Goal: Task Accomplishment & Management: Complete application form

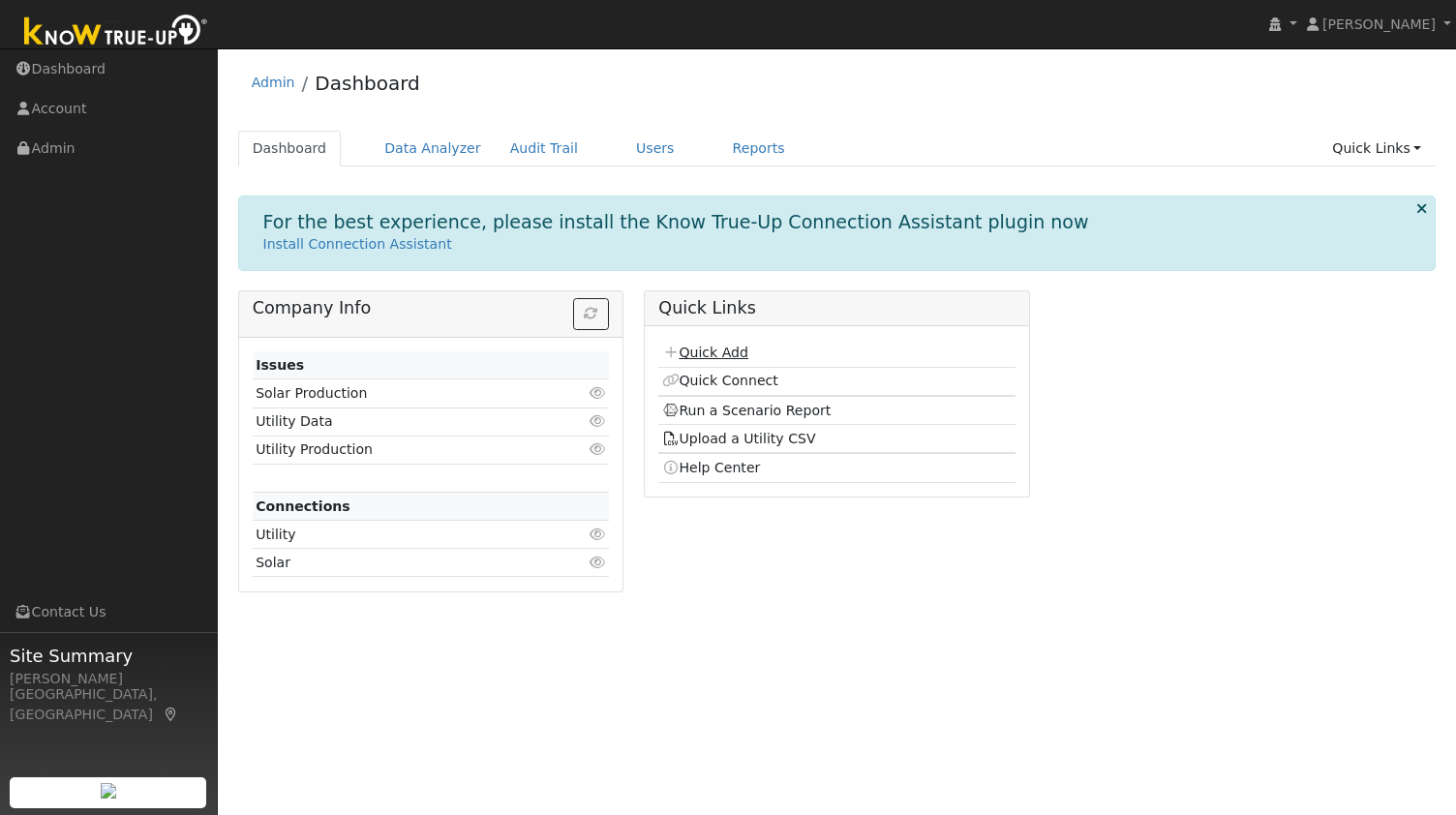
click at [715, 353] on link "Quick Add" at bounding box center [704, 352] width 86 height 16
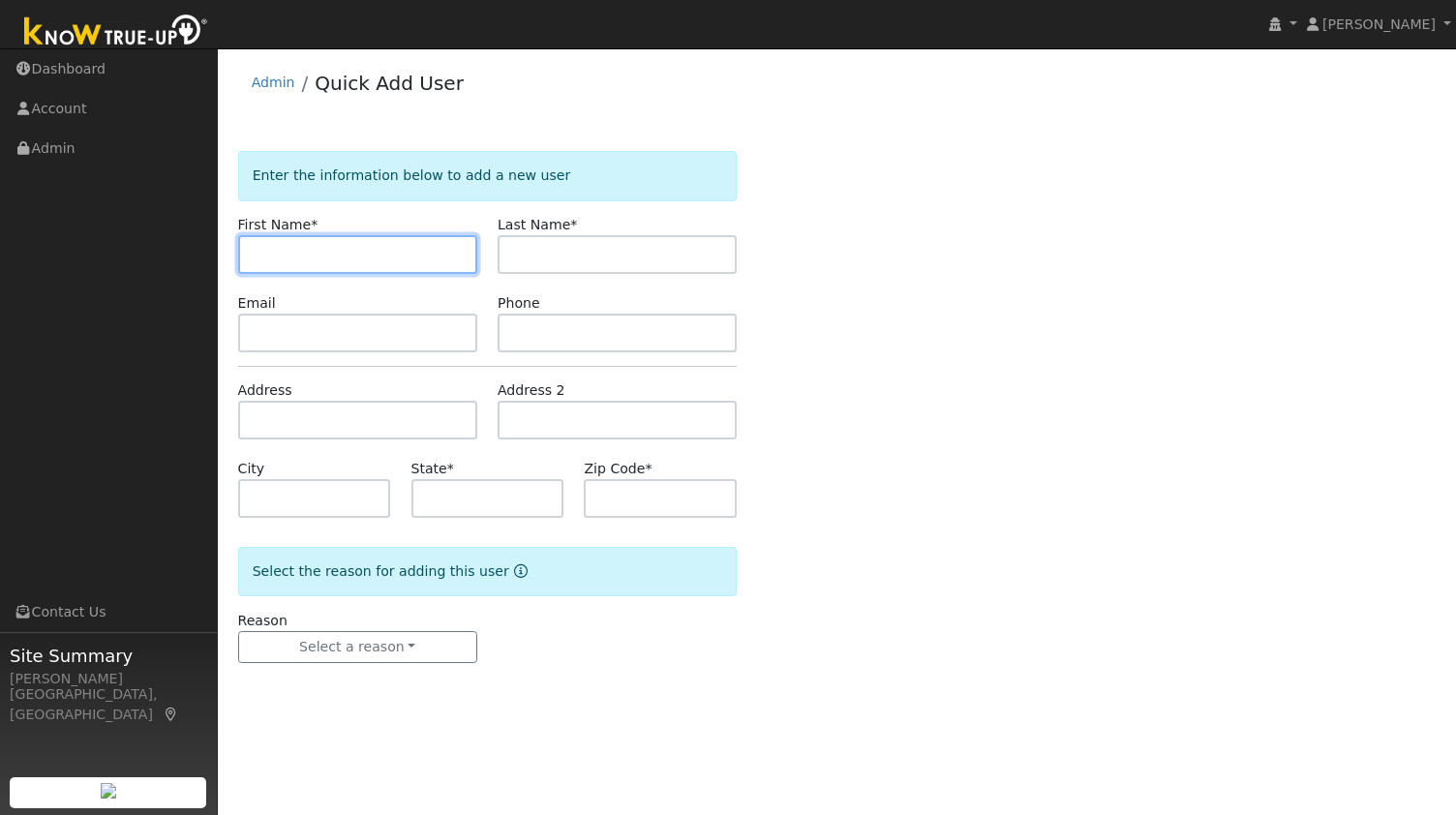
paste input "[PERSON_NAME]"
type input "Andrew"
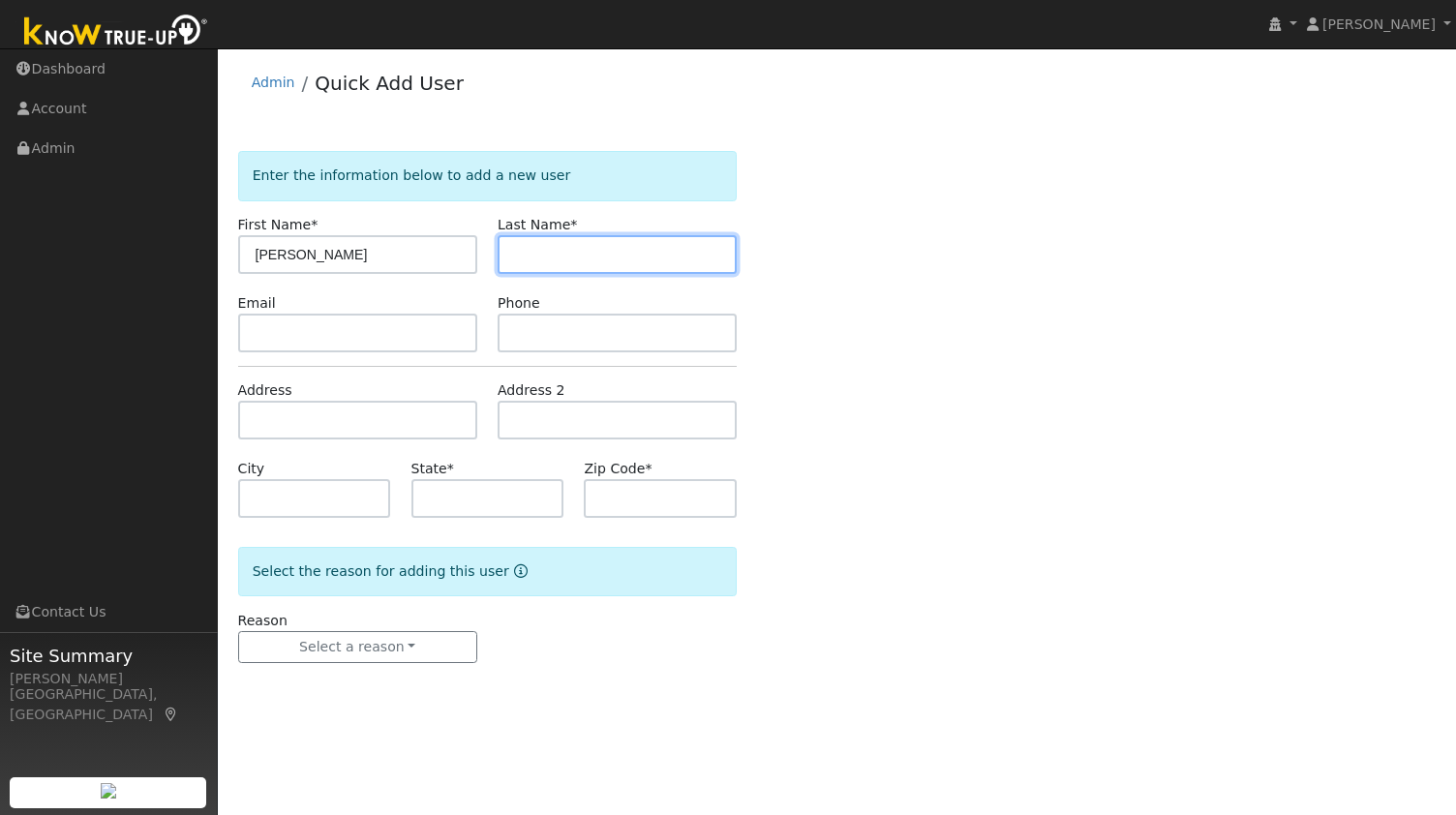
paste input "Venturi"
type input "Venturi"
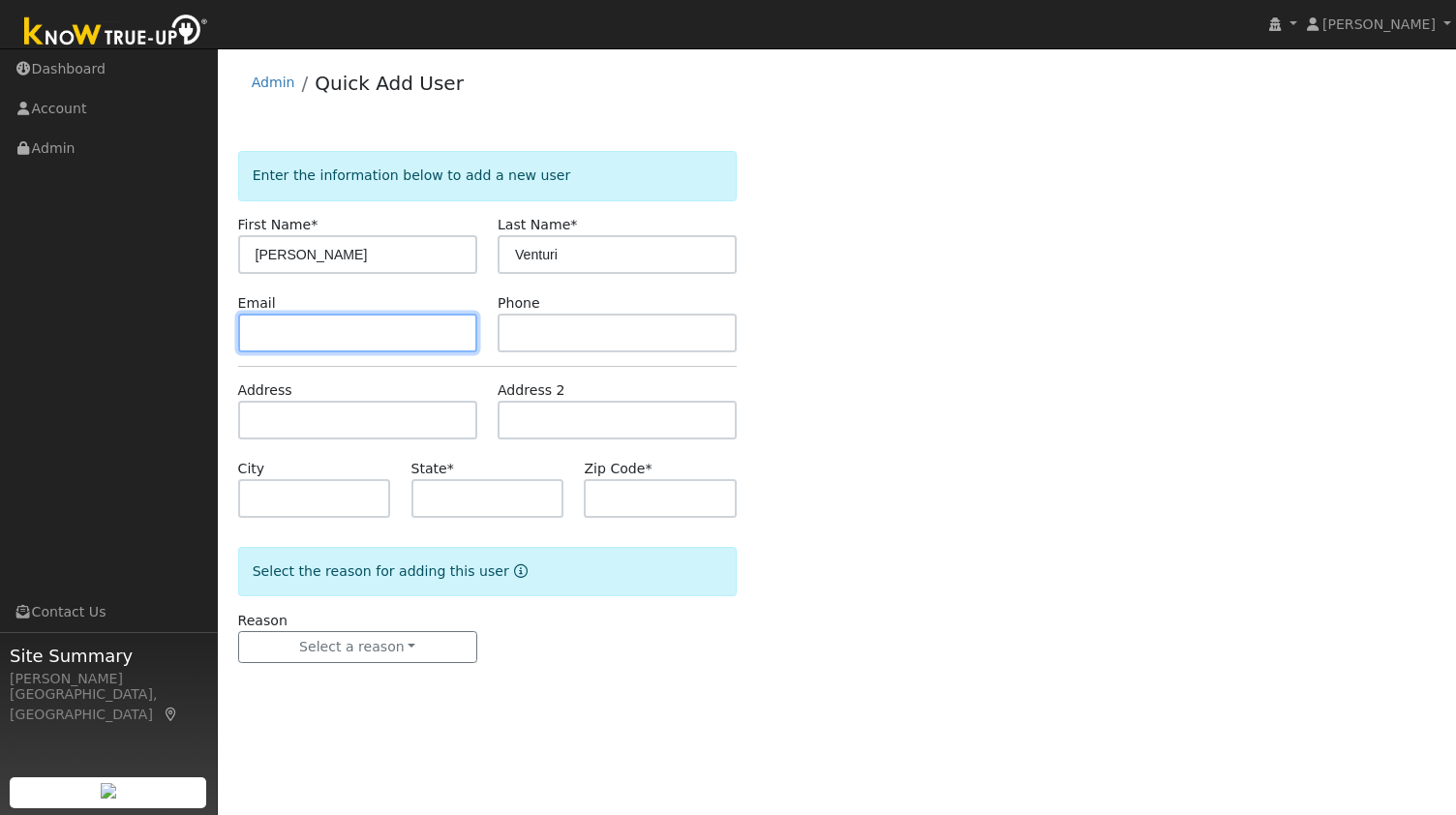
click at [343, 330] on input "text" at bounding box center [357, 333] width 239 height 38
paste input "akventuri@gmail.com"
type input "akventuri@gmail.com"
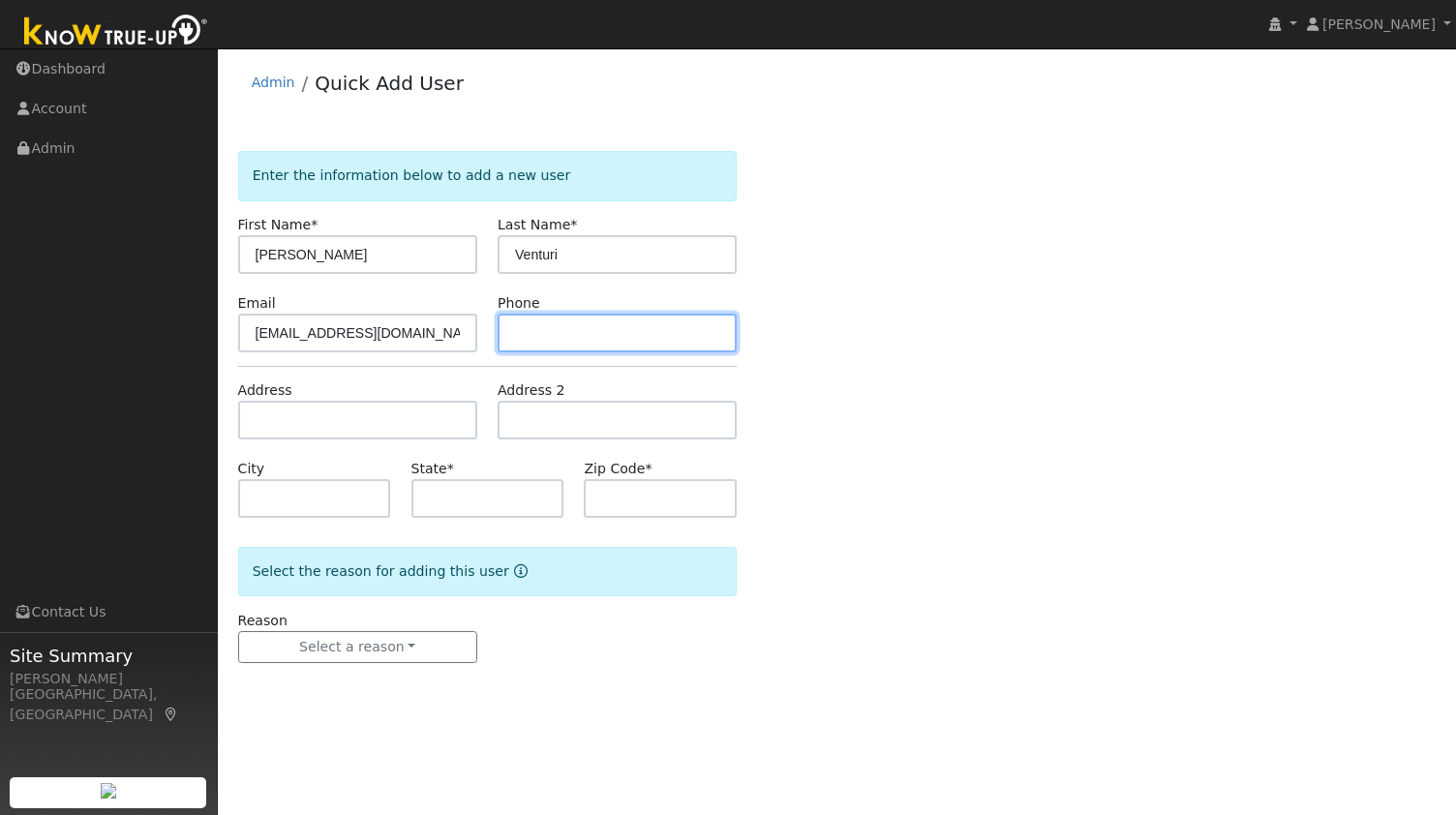
click at [582, 338] on input "text" at bounding box center [616, 333] width 239 height 38
paste input "6507597808"
type input "6507597808"
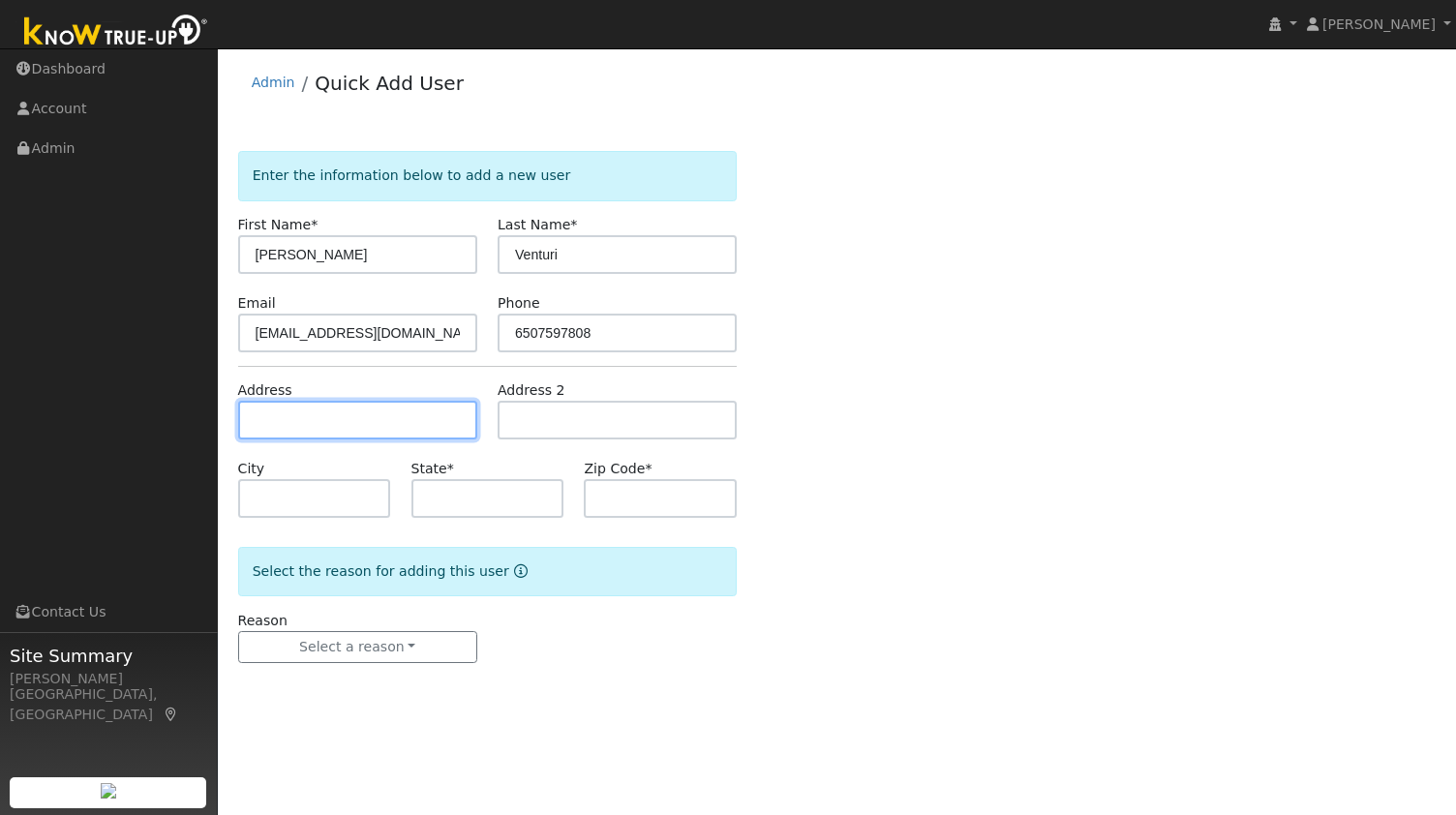
click at [335, 436] on input "text" at bounding box center [357, 419] width 239 height 38
paste input "130 Bunce Meadows Dr, Alamo, CA 94507"
type input "130 Bunce Meadows Drive"
type input "Alamo"
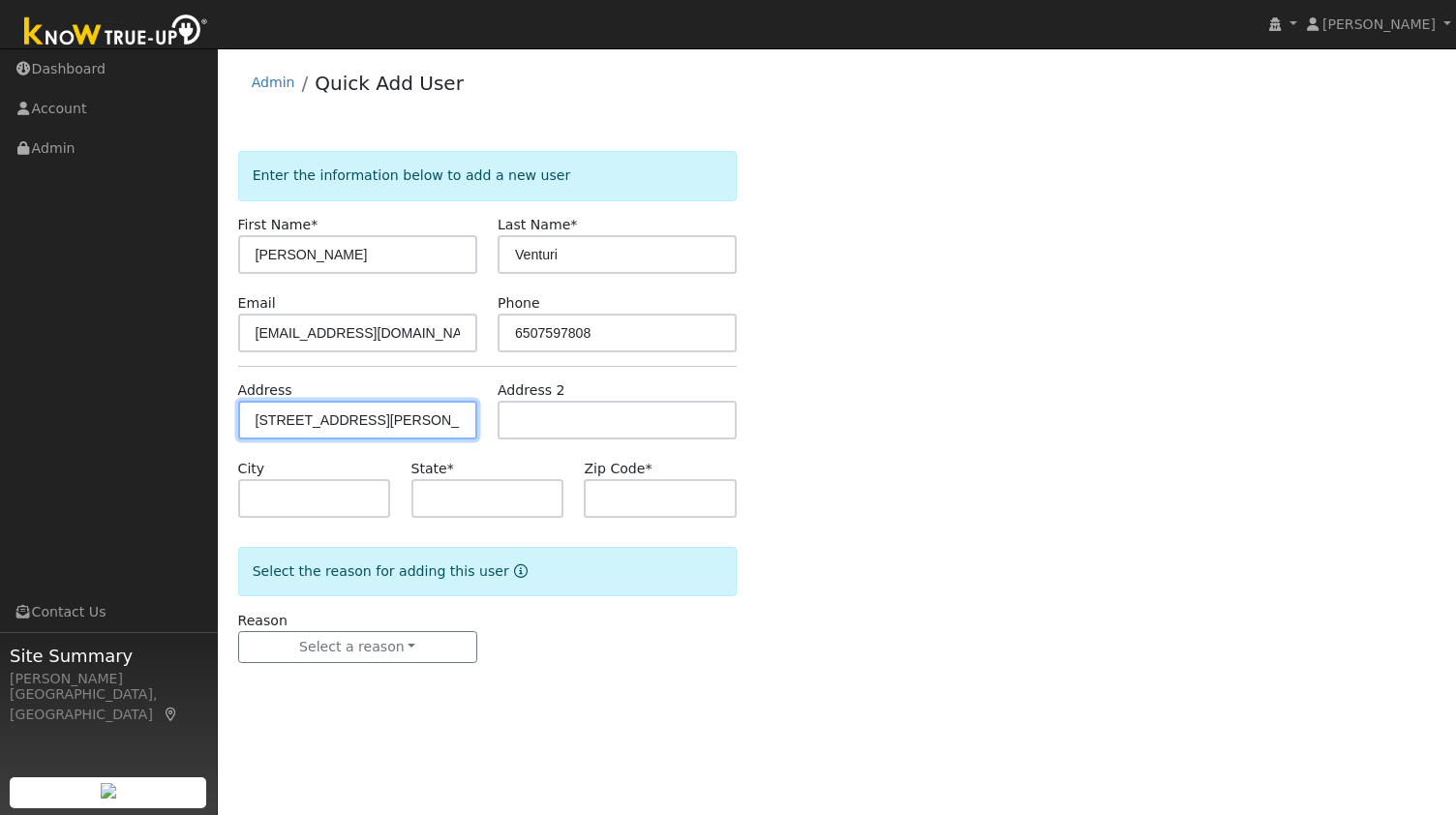
type input "CA"
type input "94507"
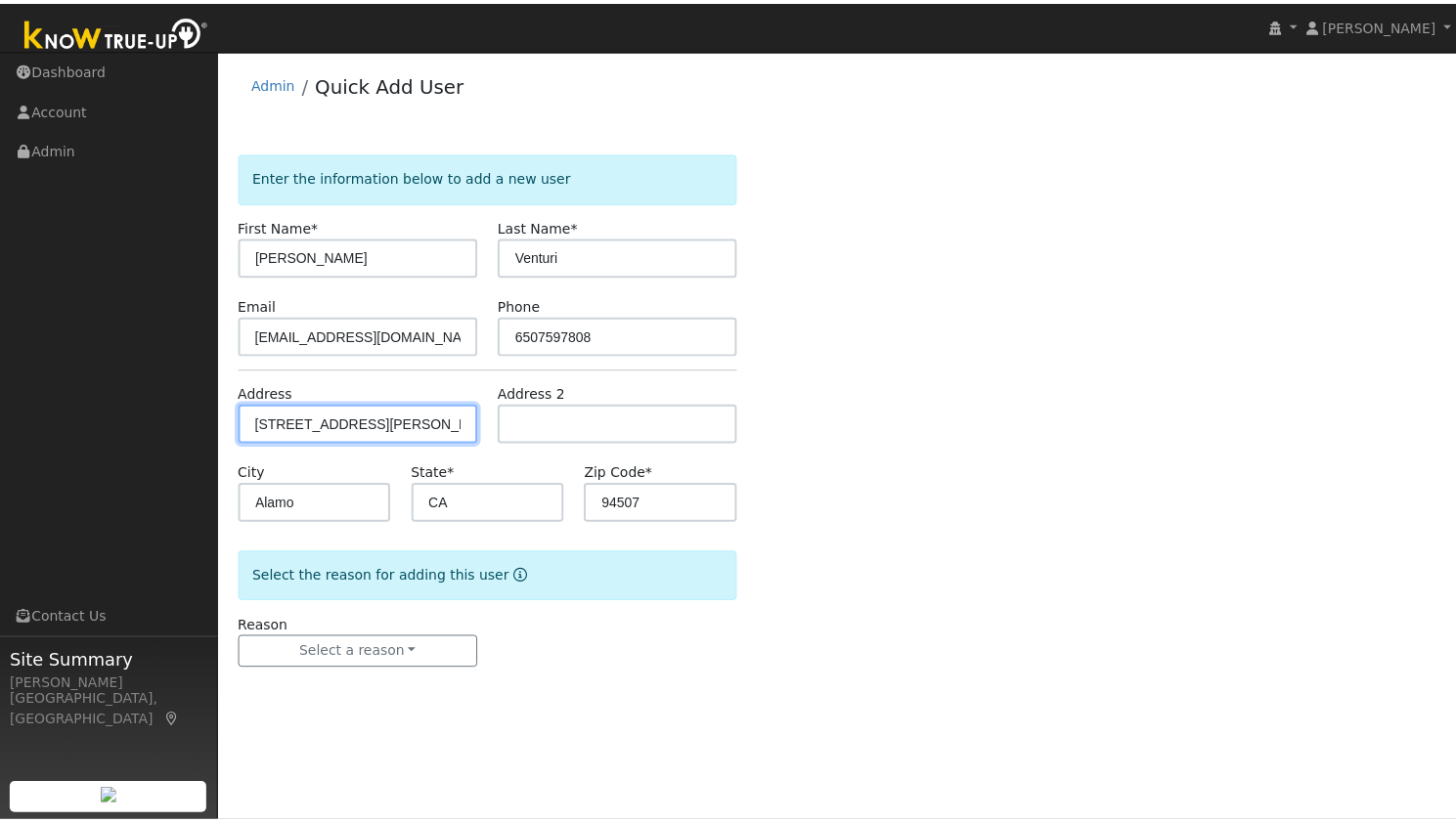
scroll to position [0, 0]
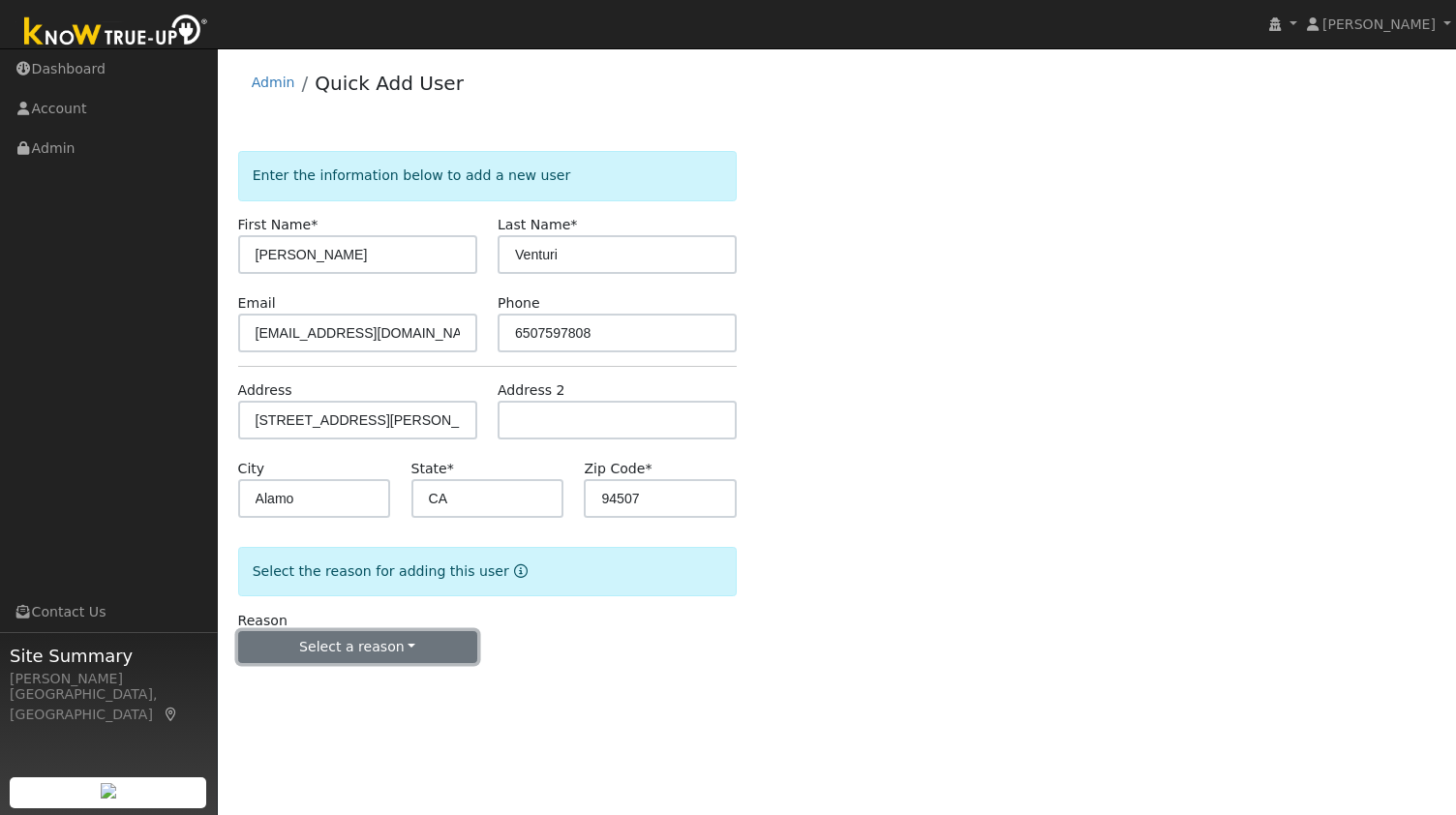
click at [375, 649] on button "Select a reason" at bounding box center [357, 647] width 239 height 32
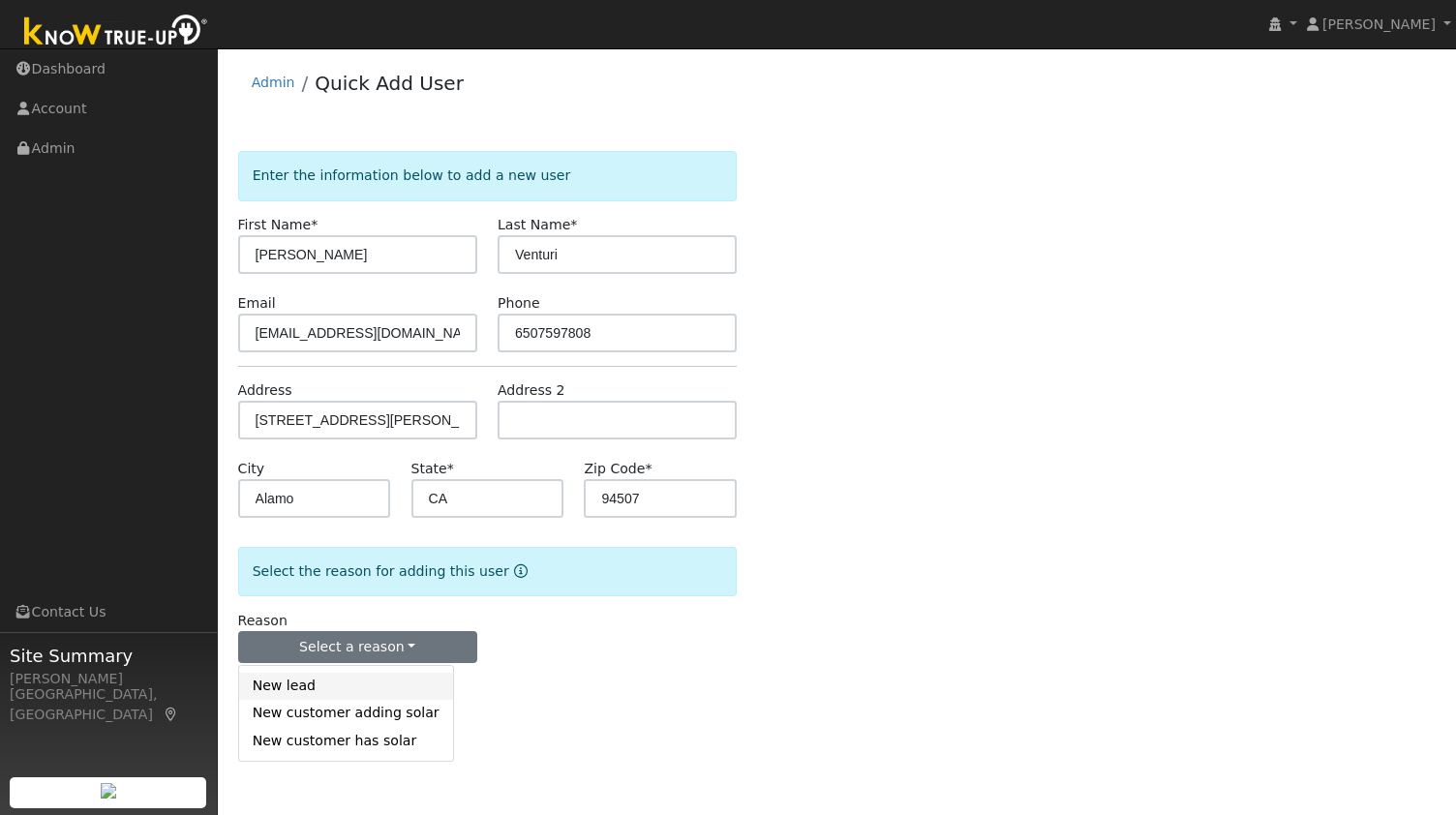
click at [326, 678] on link "New lead" at bounding box center [346, 686] width 214 height 28
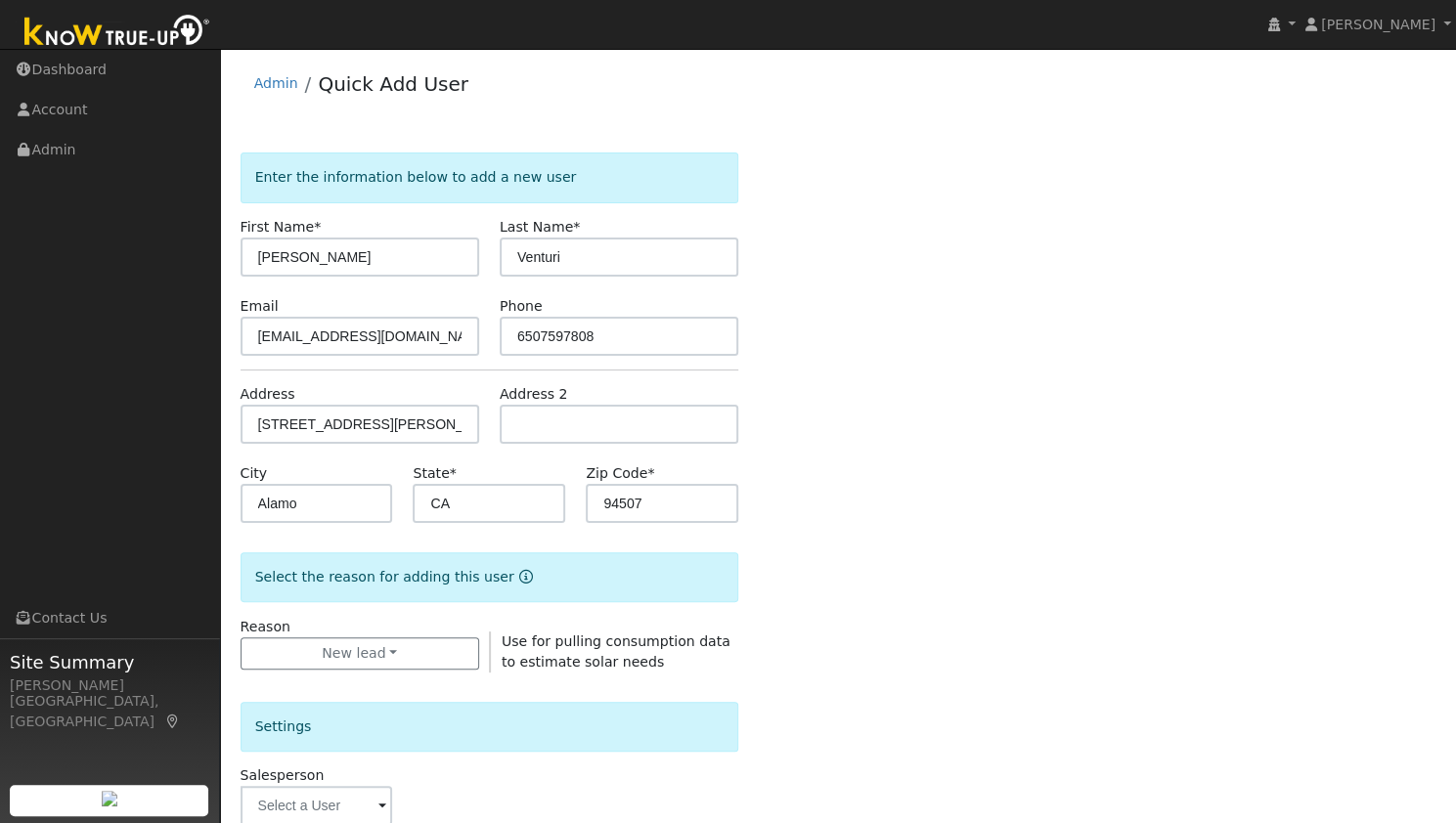
scroll to position [439, 0]
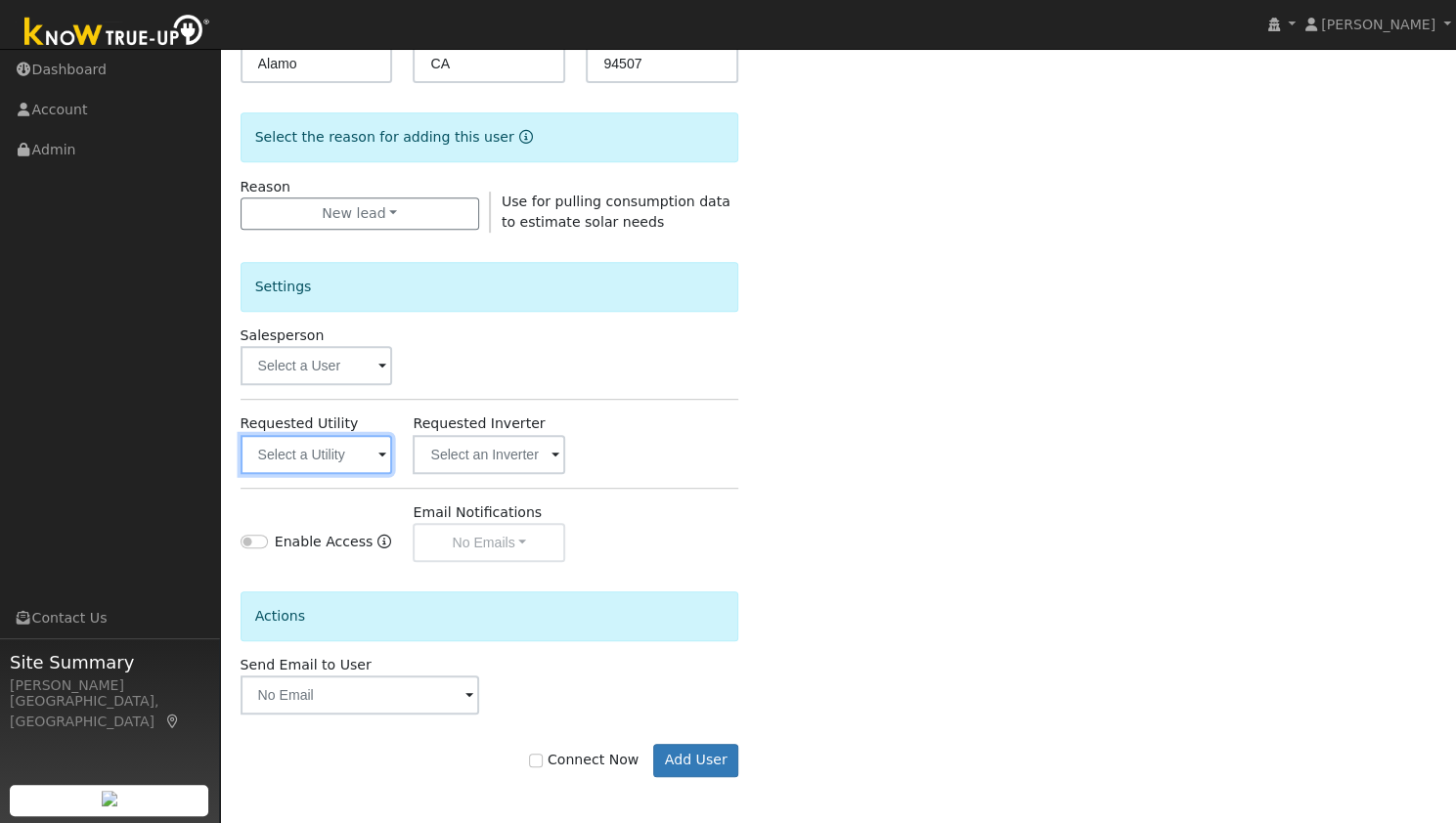
click at [326, 452] on input "text" at bounding box center [316, 453] width 152 height 39
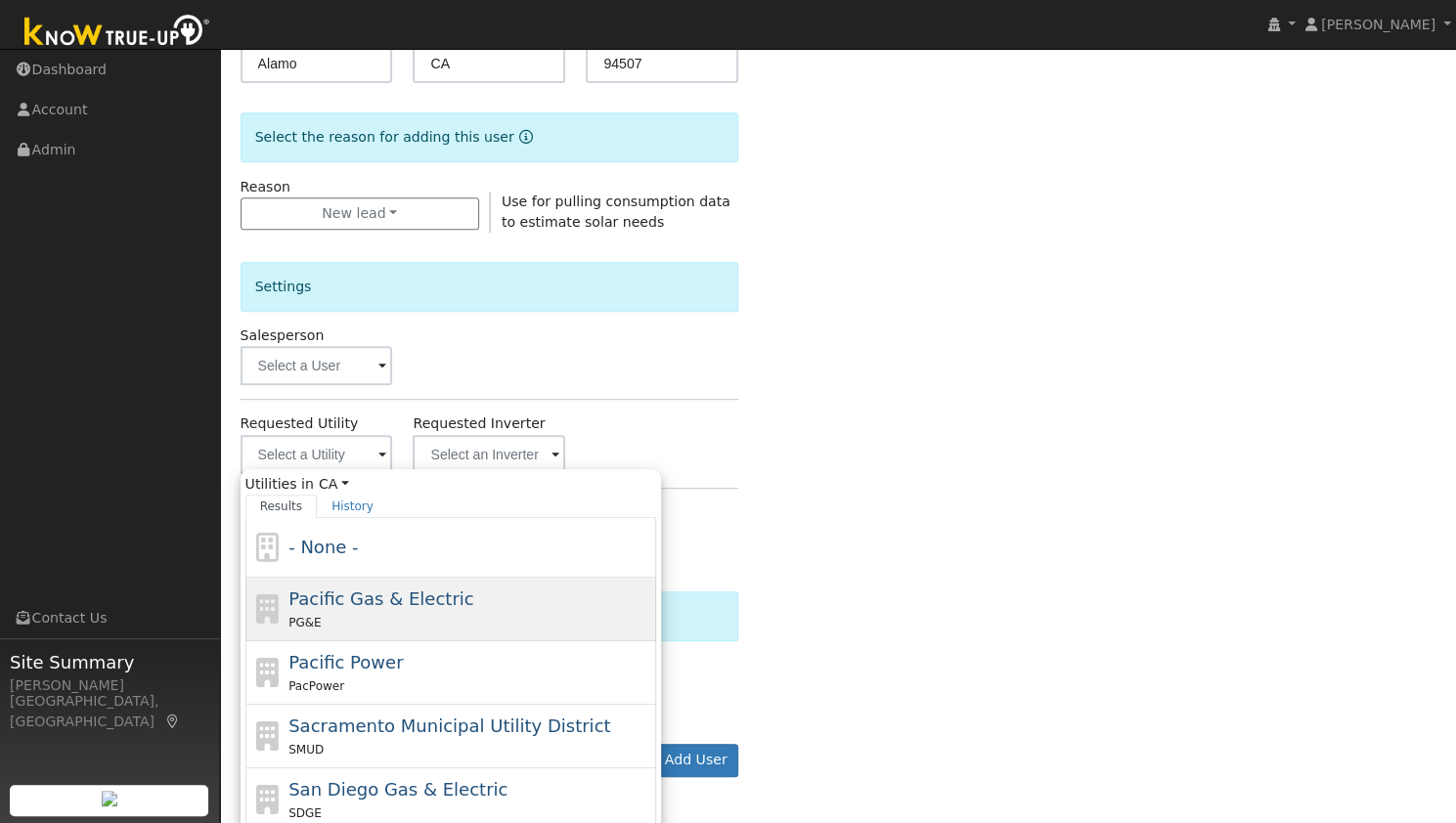
click at [360, 599] on span "Pacific Gas & Electric" at bounding box center [381, 598] width 185 height 21
type input "Pacific Gas & Electric"
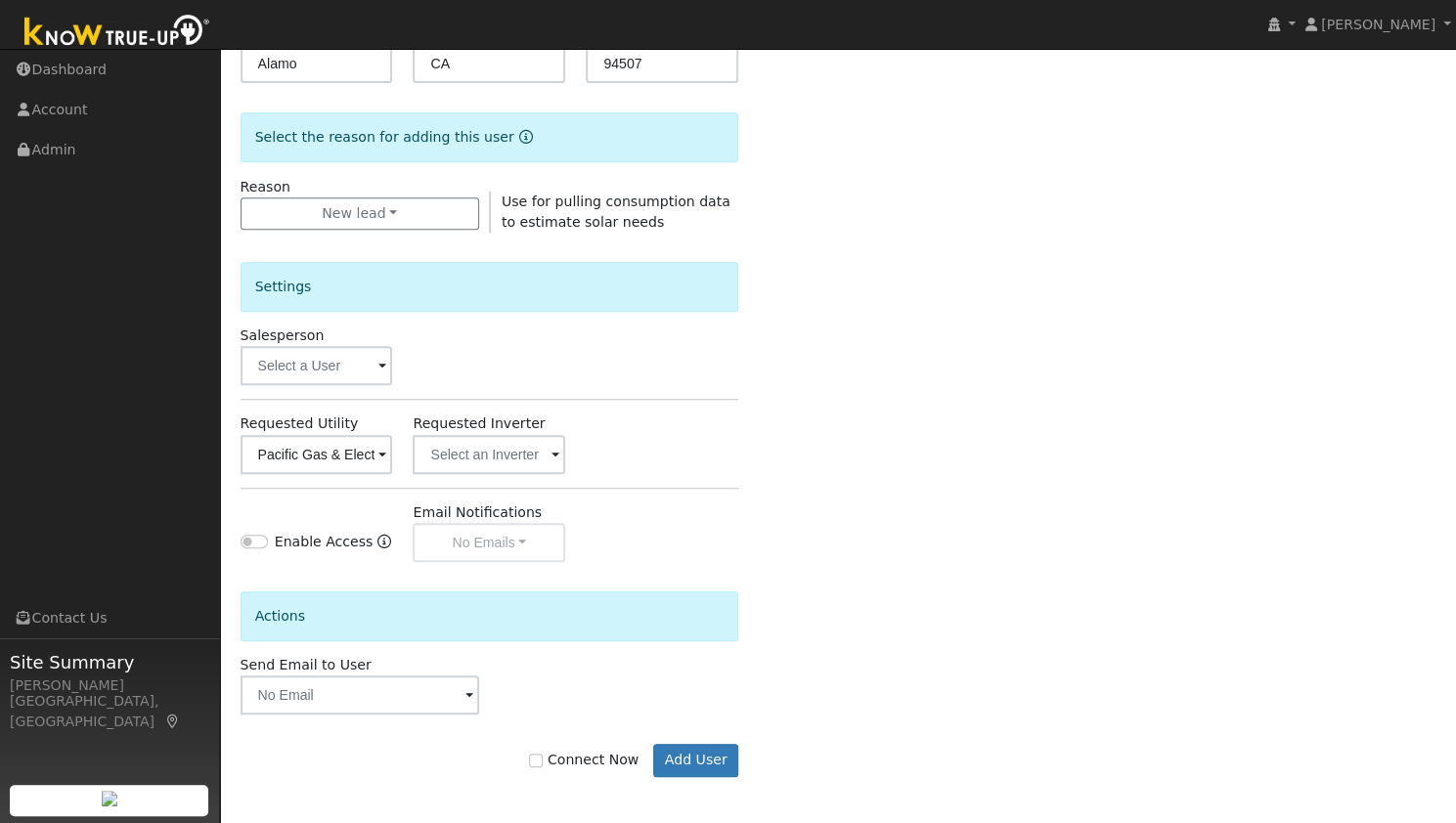
click at [595, 762] on label "Connect Now" at bounding box center [584, 759] width 109 height 21
click at [543, 762] on input "Connect Now" at bounding box center [536, 760] width 14 height 14
checkbox input "true"
click at [698, 753] on button "Add User" at bounding box center [696, 759] width 86 height 33
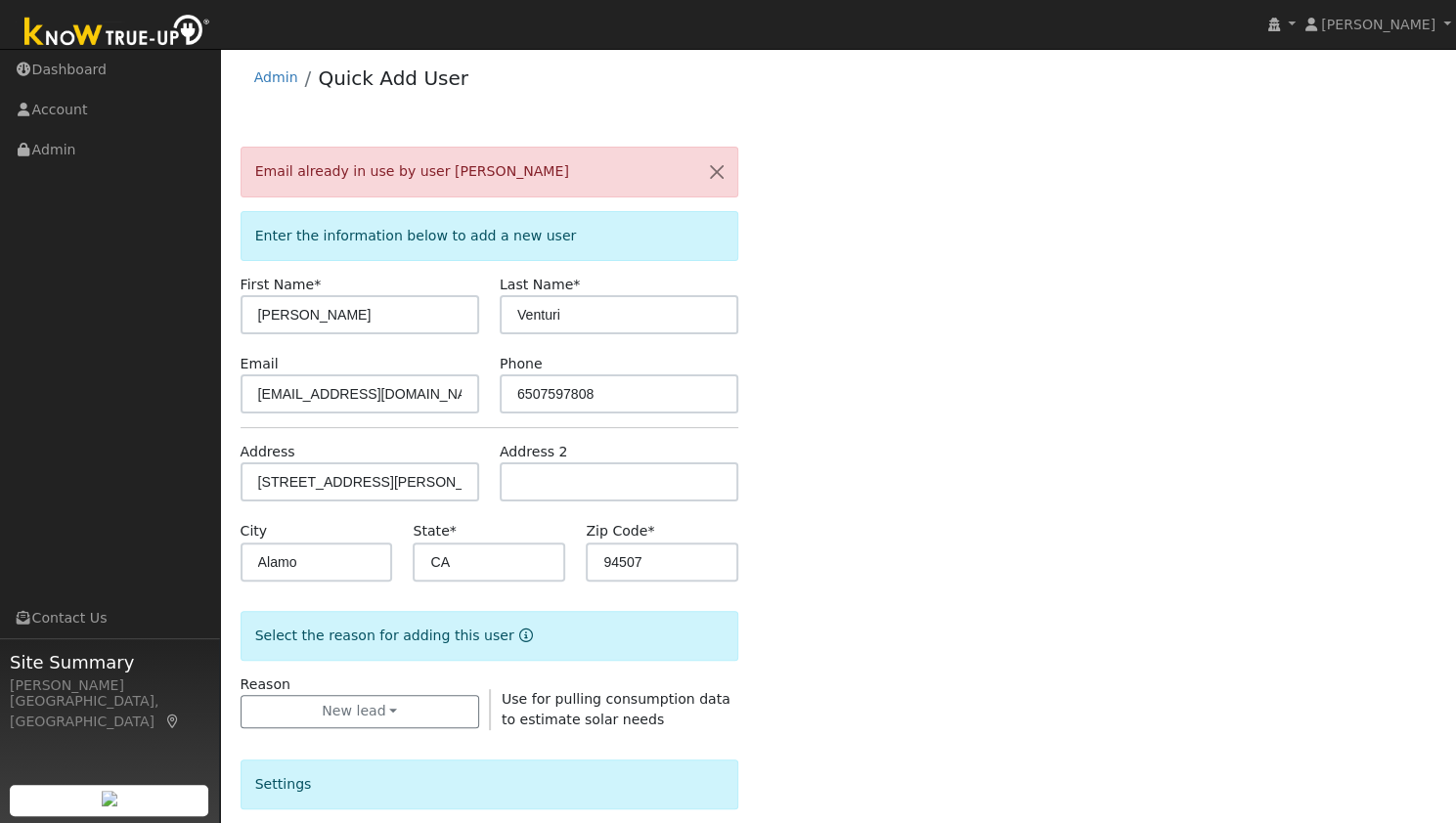
scroll to position [0, 0]
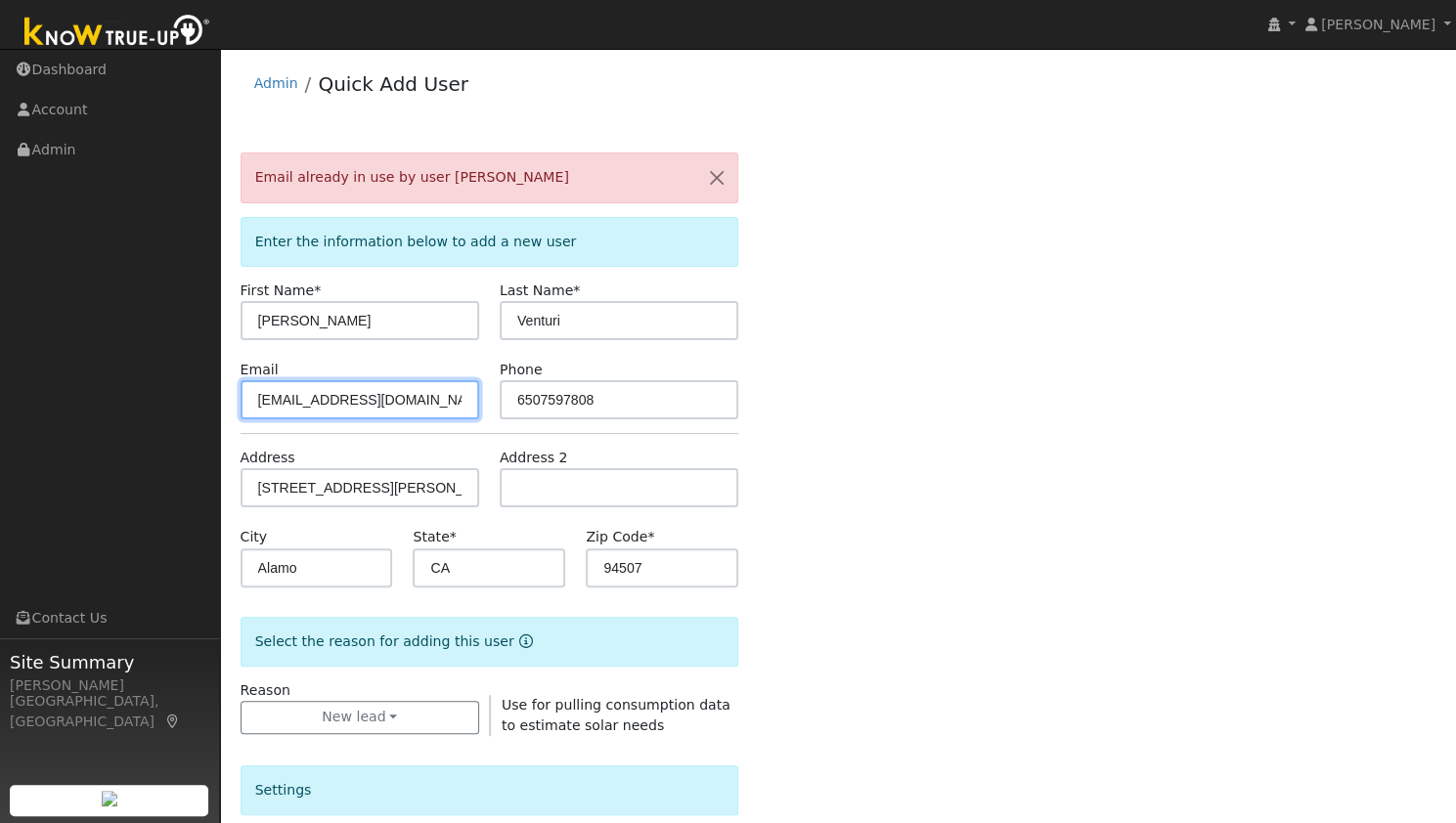
drag, startPoint x: 221, startPoint y: 384, endPoint x: 0, endPoint y: 494, distance: 246.9
click at [0, 494] on div "Sam Moore Sam Moore Profile My Company Help Center Terms Of Service See What's …" at bounding box center [728, 689] width 1456 height 1280
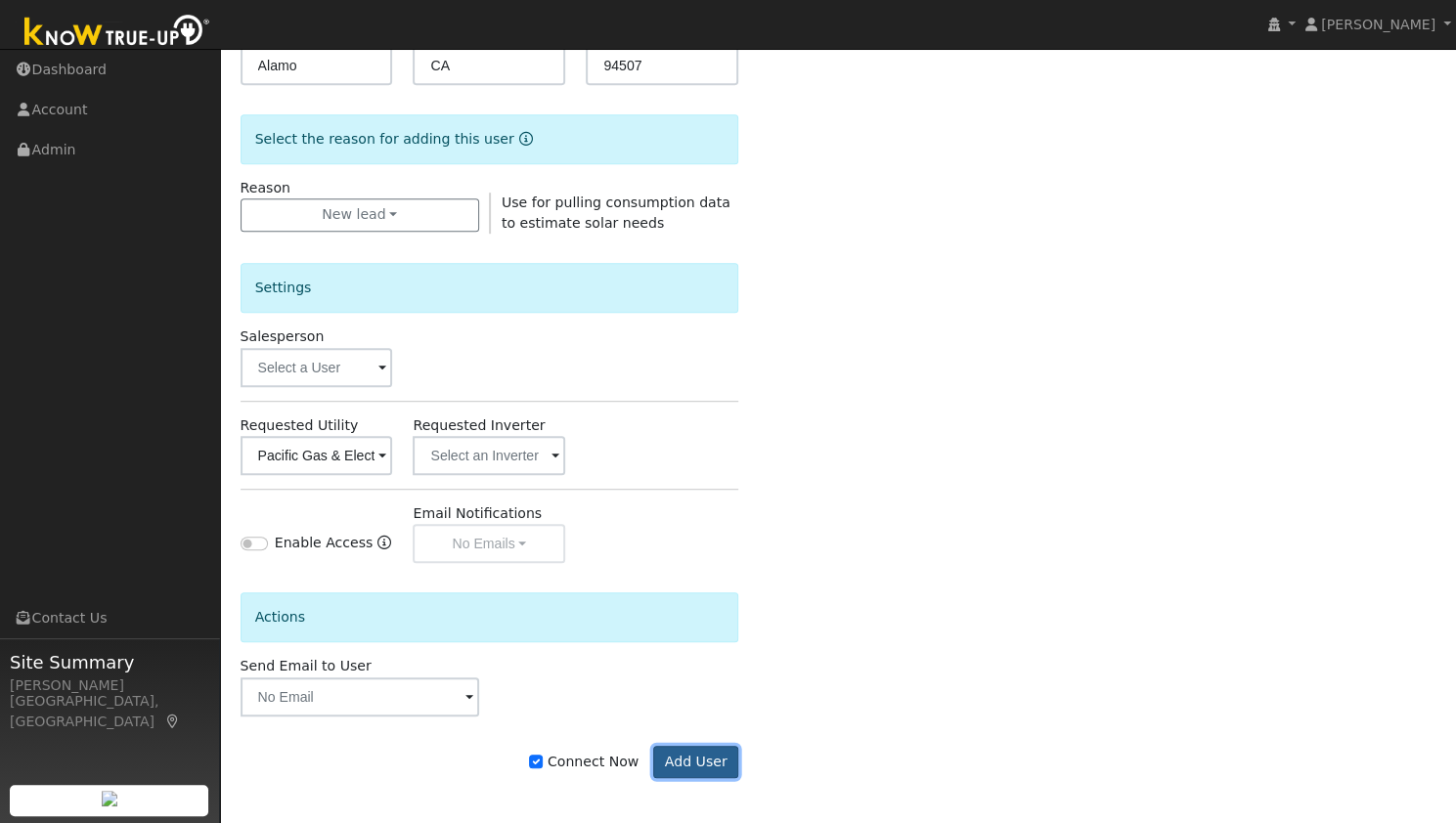
click at [716, 764] on button "Add User" at bounding box center [696, 761] width 86 height 33
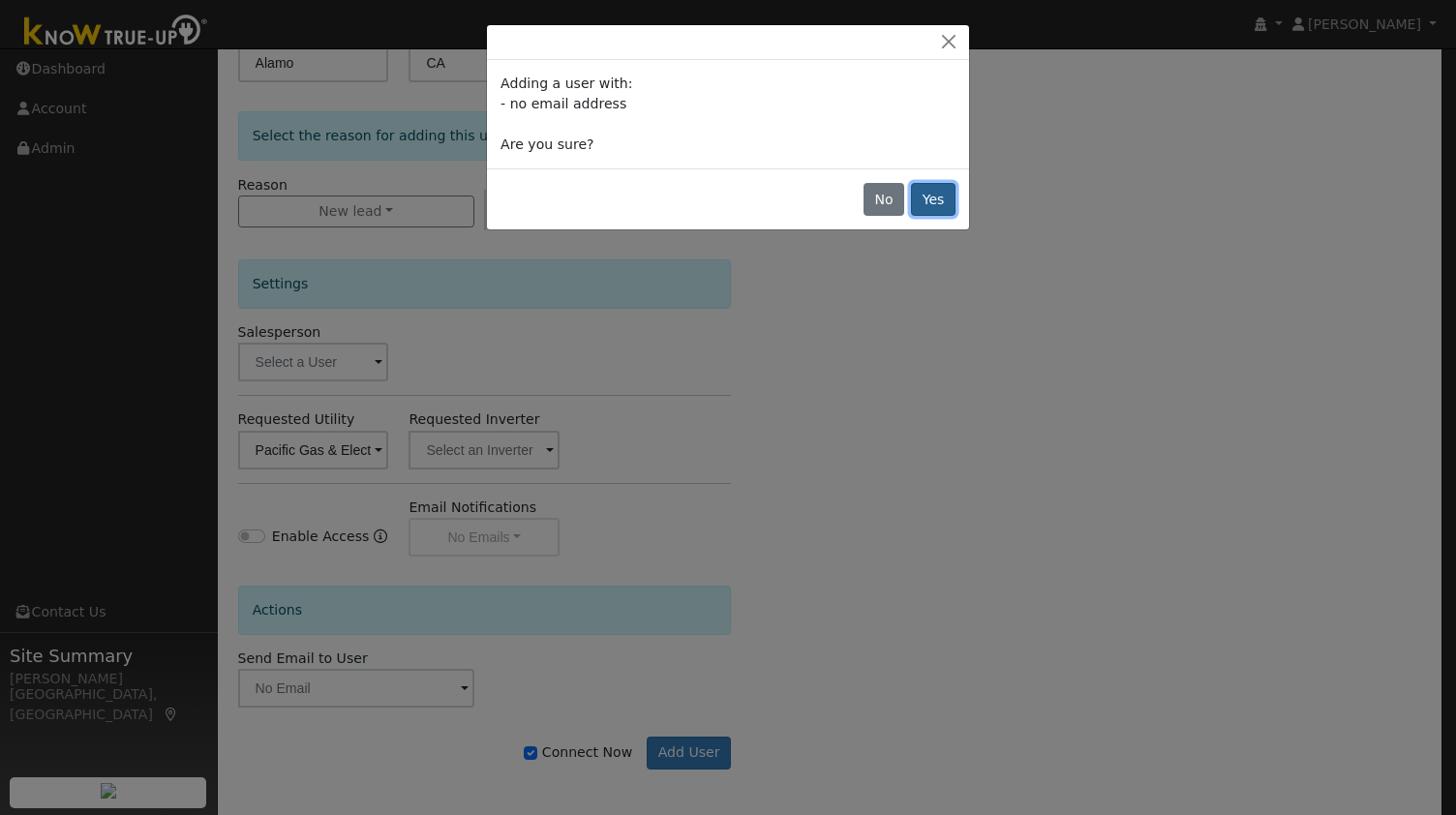
click at [937, 197] on button "Yes" at bounding box center [932, 199] width 44 height 32
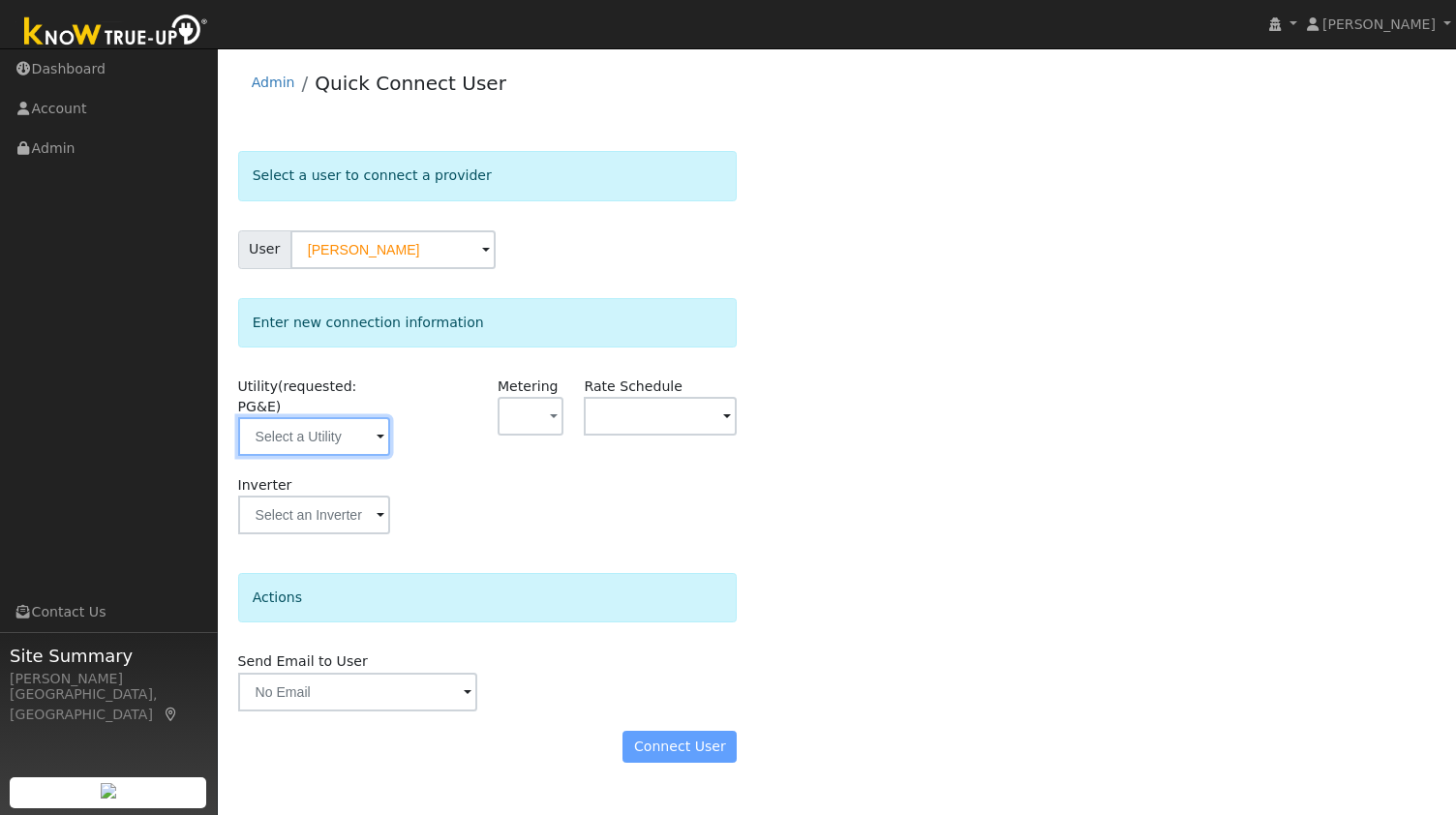
click at [332, 417] on input "text" at bounding box center [314, 436] width 153 height 38
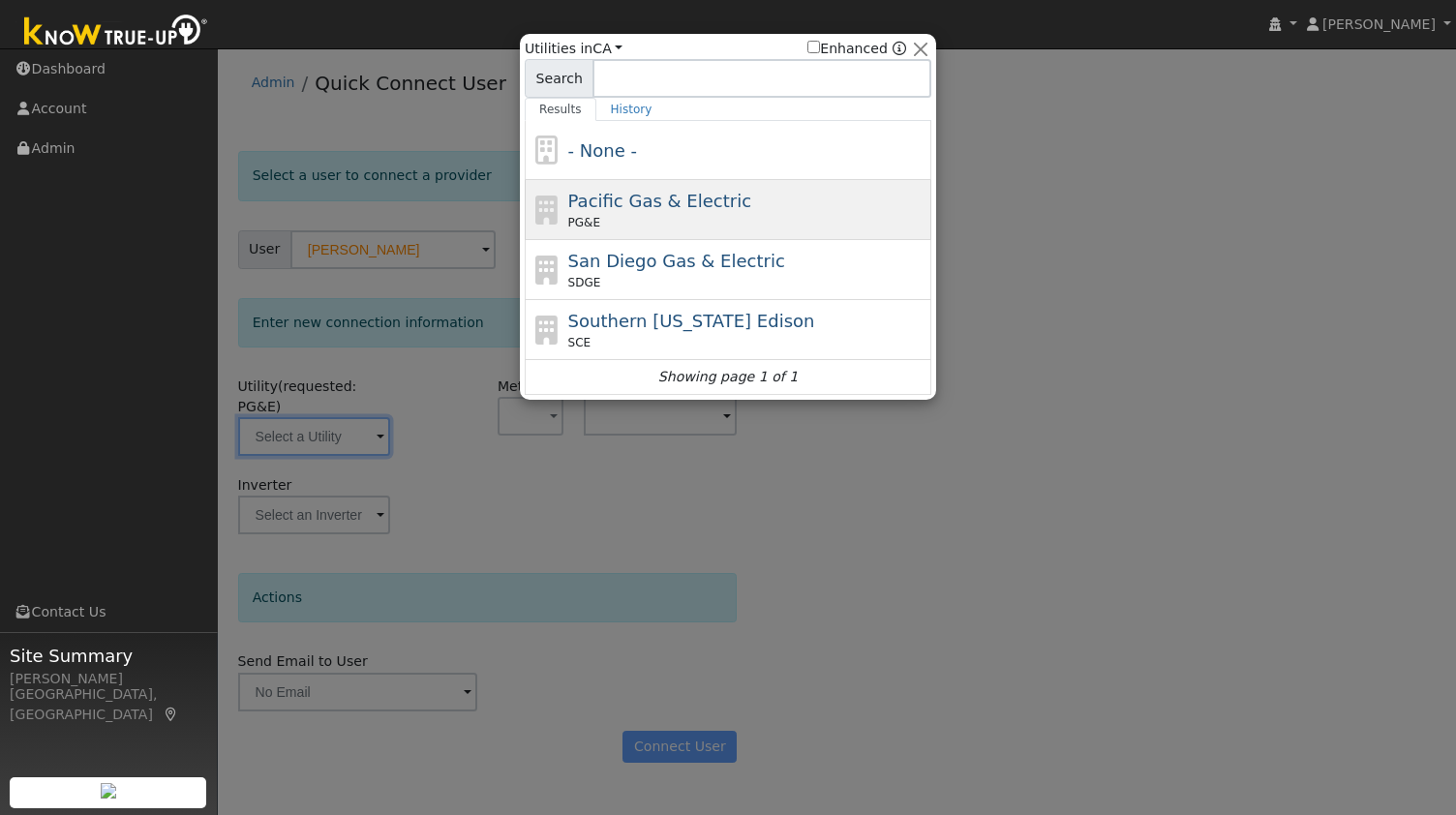
click at [765, 203] on div "Pacific Gas & Electric PG&E" at bounding box center [747, 210] width 359 height 43
type input "PG&E"
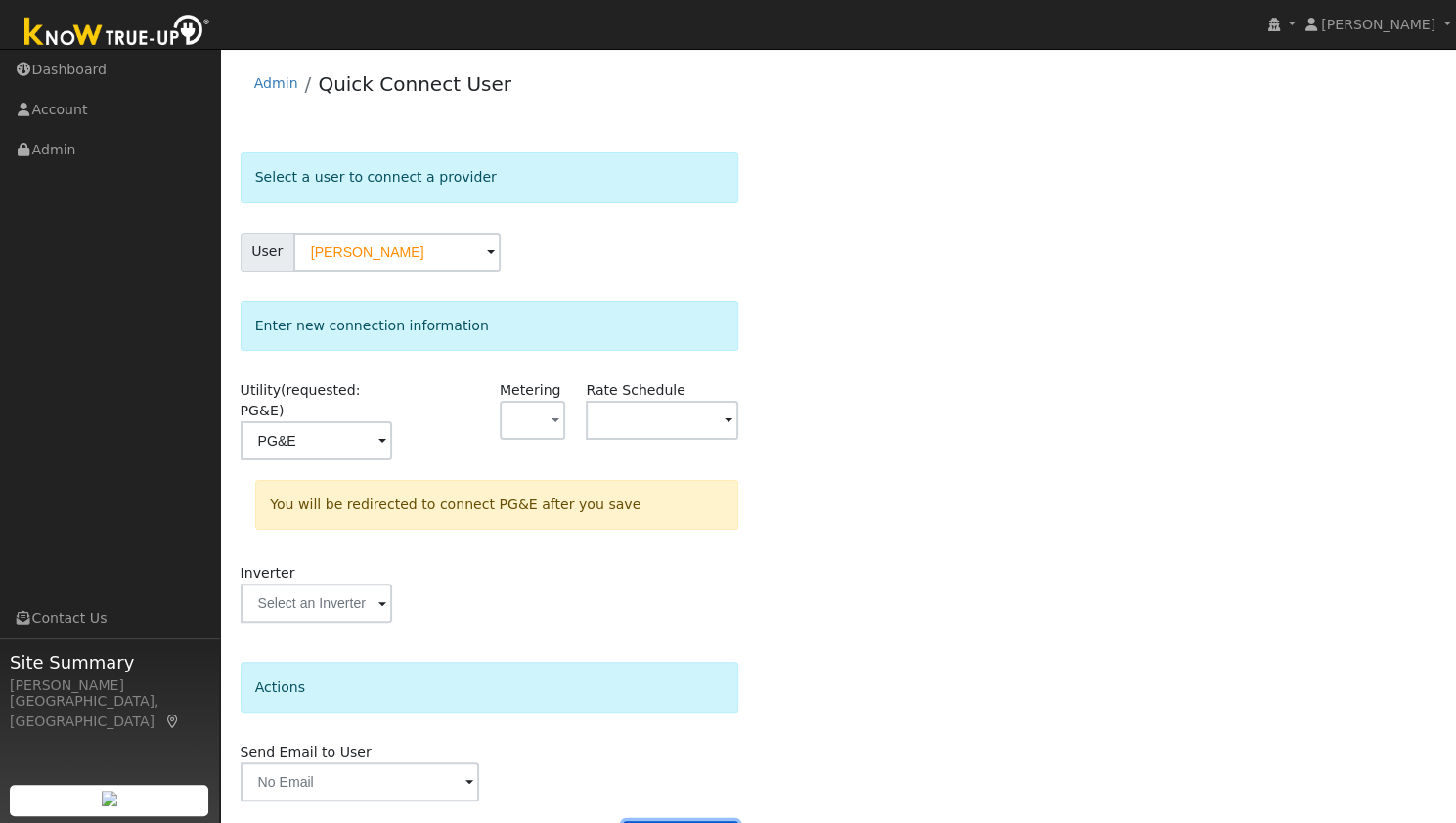
drag, startPoint x: 705, startPoint y: 814, endPoint x: 674, endPoint y: 741, distance: 79.3
click at [674, 741] on form "Select a user to connect a provider User Andrew Venturi Account Default Account…" at bounding box center [489, 512] width 498 height 721
click at [699, 821] on button "Connect User" at bounding box center [680, 837] width 115 height 33
